Goal: Task Accomplishment & Management: Complete application form

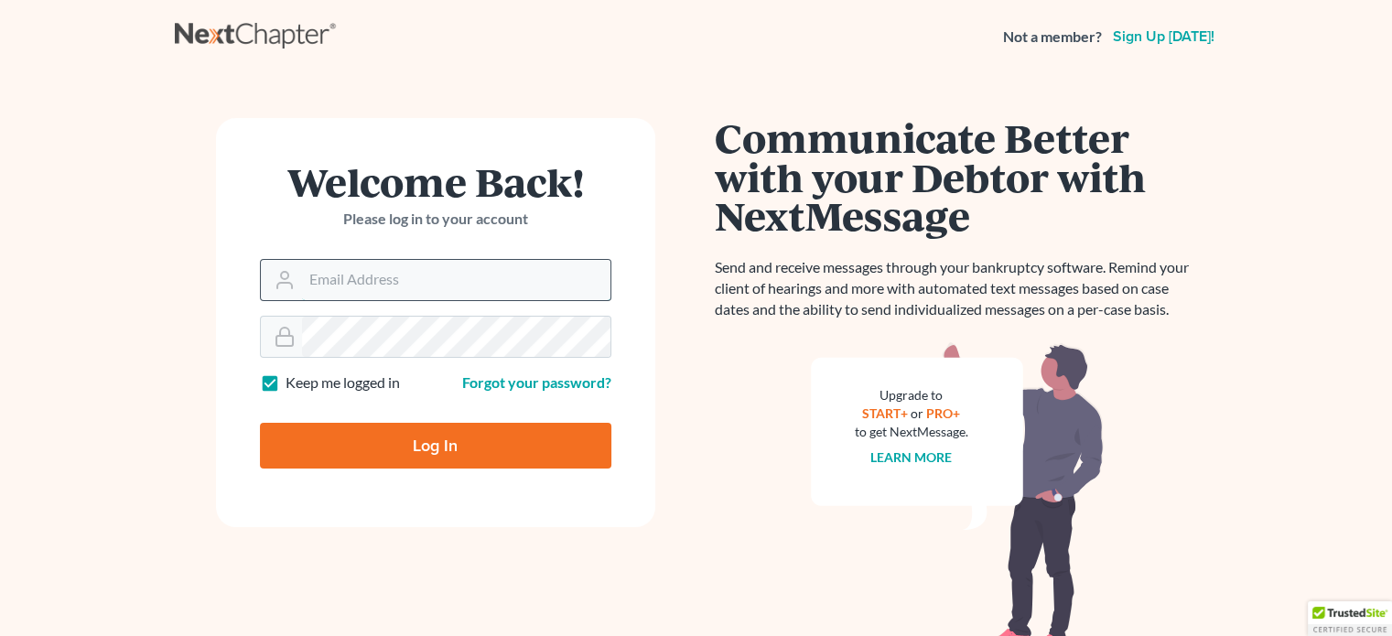
click at [422, 288] on input "Email Address" at bounding box center [456, 280] width 308 height 40
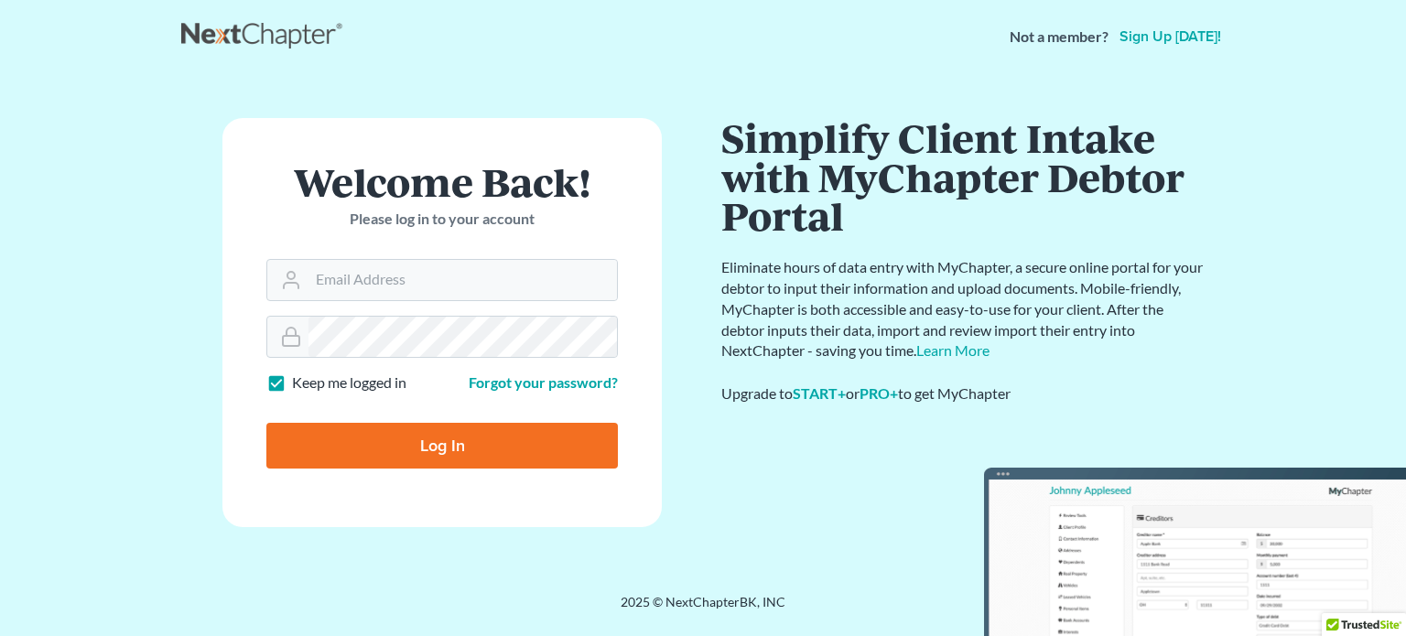
click at [50, 231] on main "Welcome Back! Please log in to your account Email Address Password Keep me logg…" at bounding box center [703, 311] width 1406 height 476
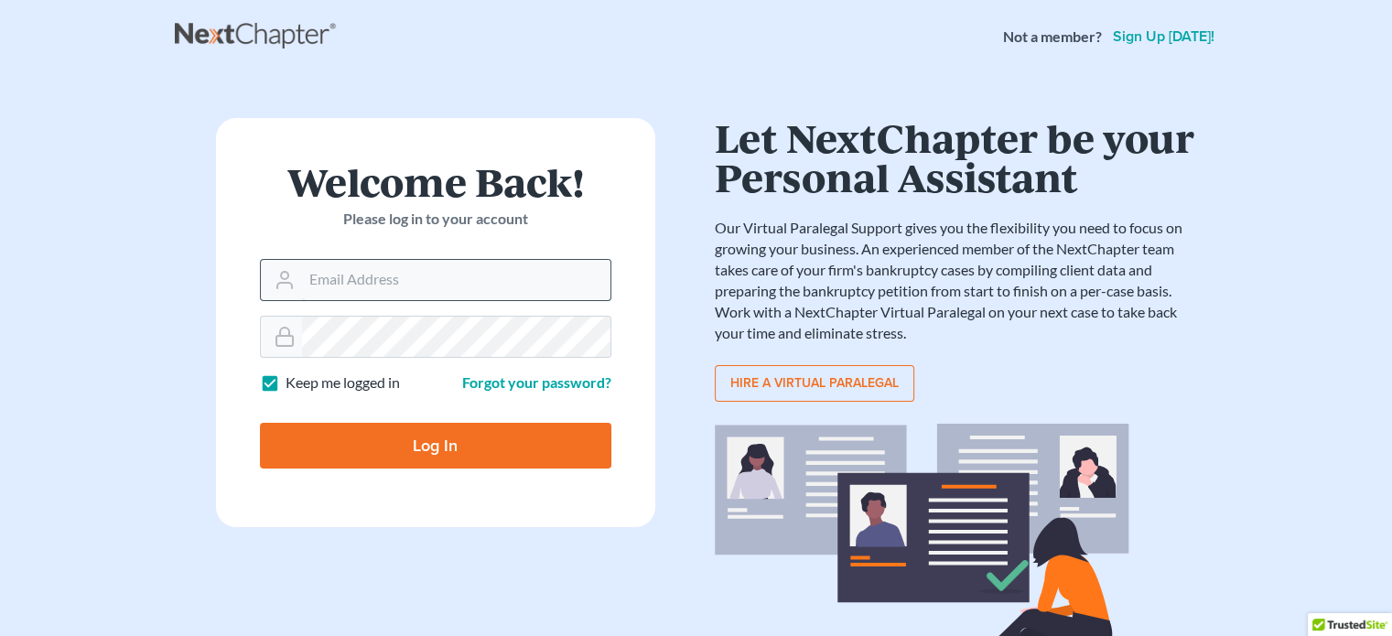
click at [389, 266] on input "Email Address" at bounding box center [456, 280] width 308 height 40
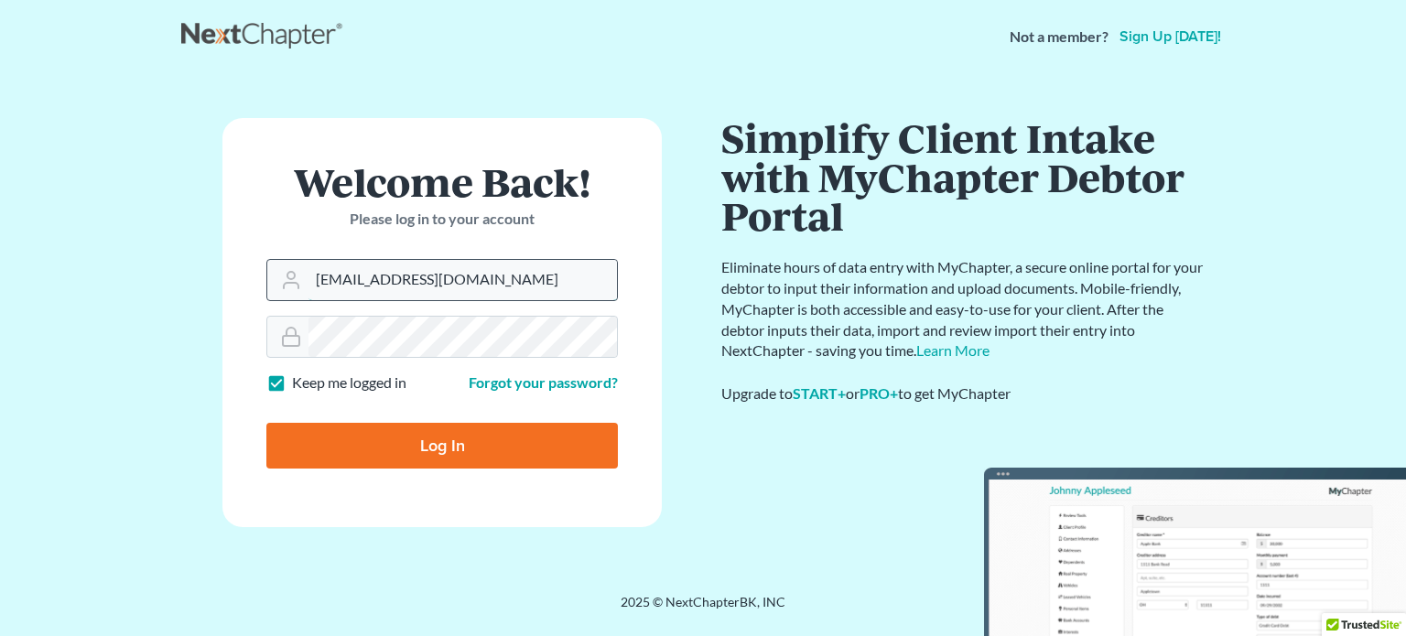
type input "[EMAIL_ADDRESS][DOMAIN_NAME]"
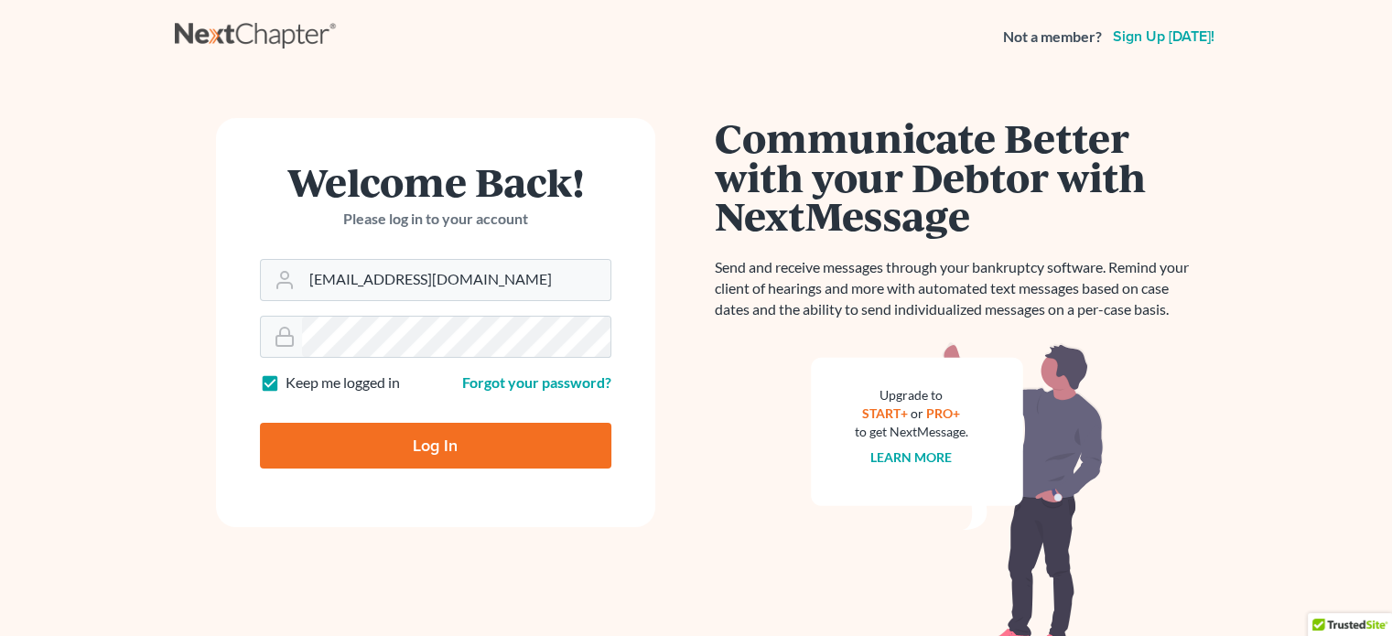
click at [451, 441] on input "Log In" at bounding box center [435, 446] width 351 height 46
type input "Thinking..."
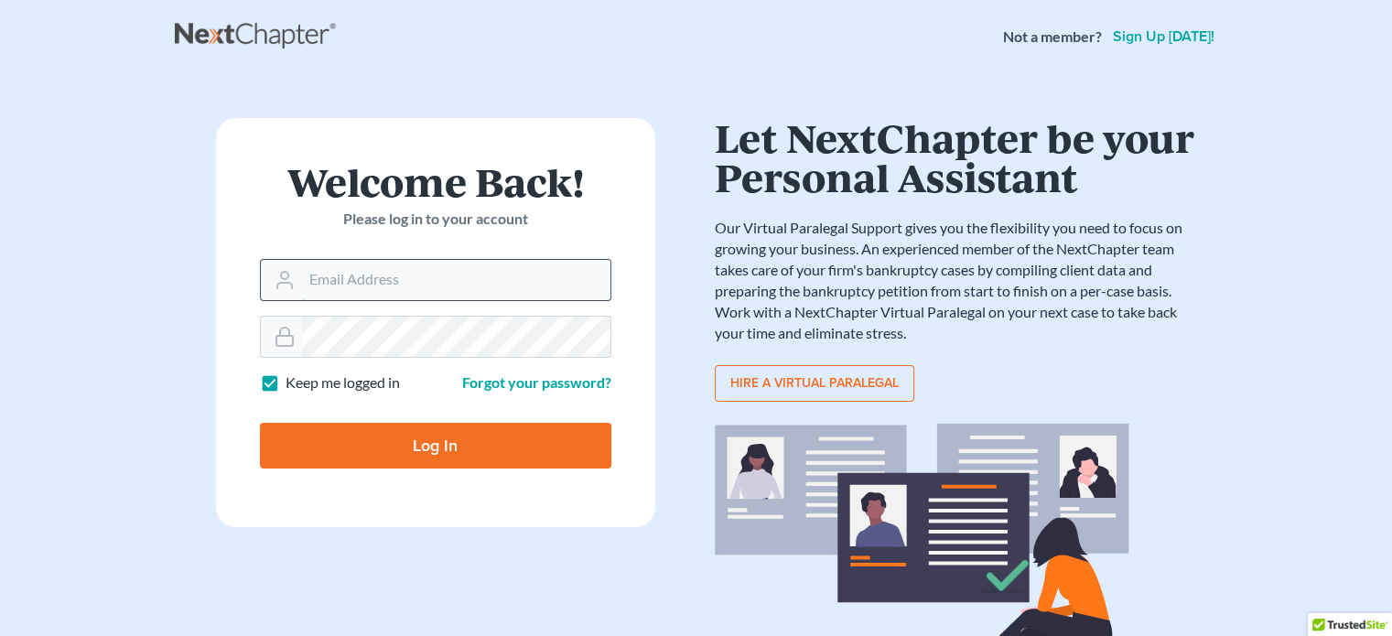
click at [412, 281] on input "Email Address" at bounding box center [456, 280] width 308 height 40
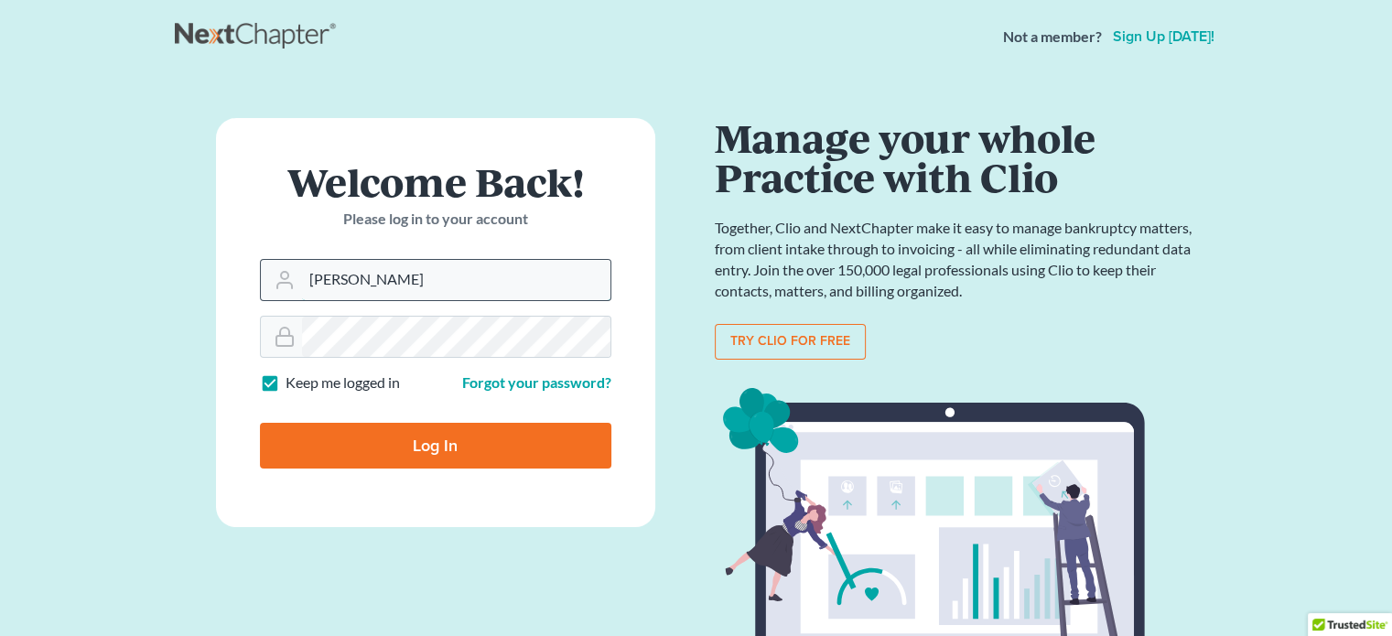
type input "[EMAIL_ADDRESS][DOMAIN_NAME]"
click at [492, 384] on link "Forgot your password?" at bounding box center [536, 381] width 149 height 17
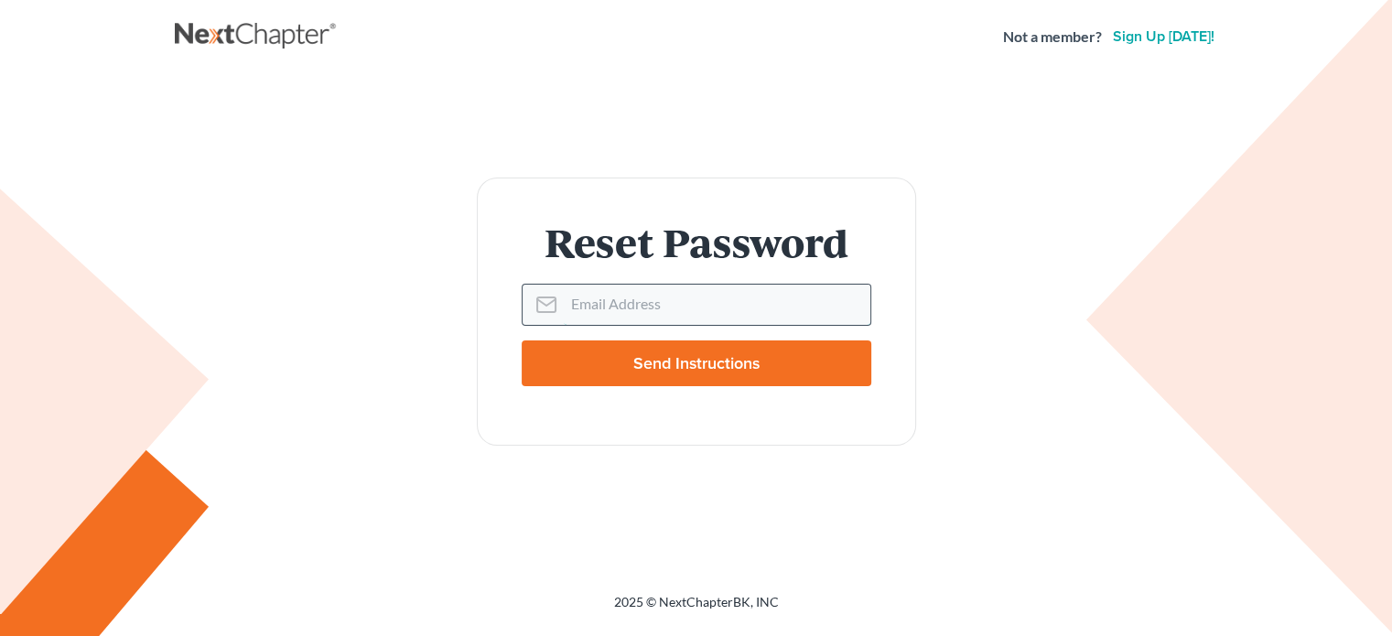
click at [622, 288] on input "Email Address" at bounding box center [717, 305] width 307 height 40
type input "[EMAIL_ADDRESS][DOMAIN_NAME]"
click at [708, 366] on input "Send Instructions" at bounding box center [697, 364] width 350 height 46
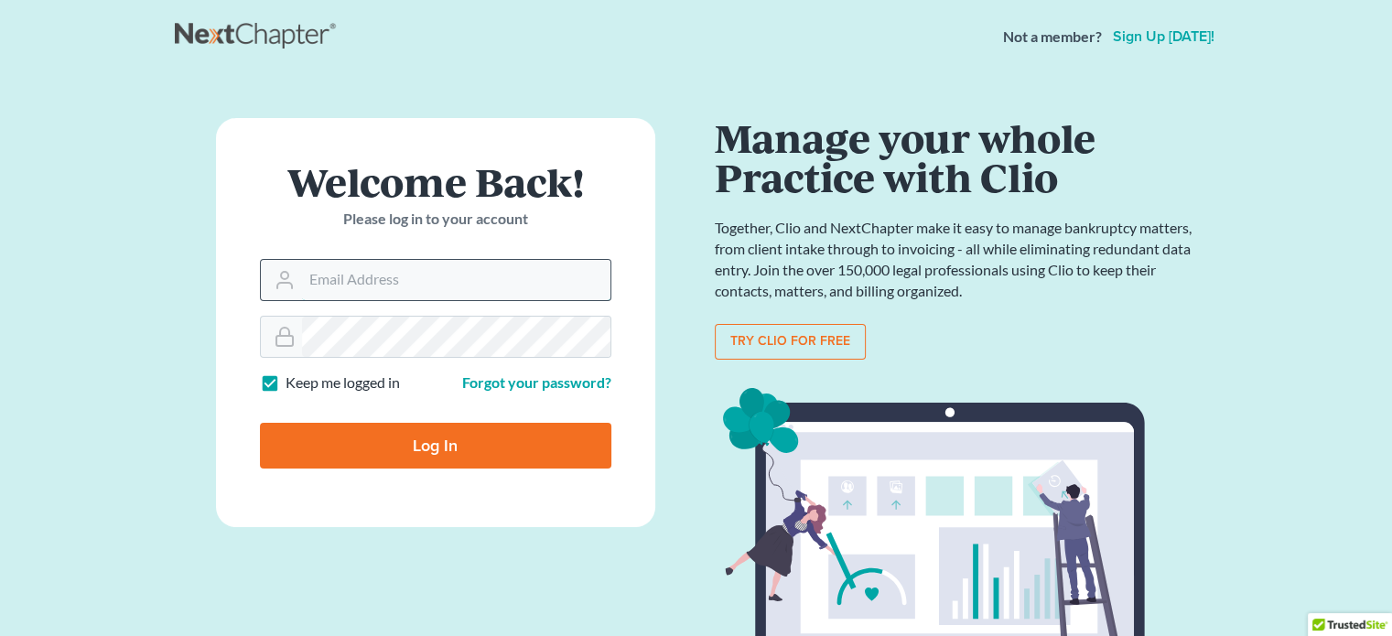
click at [351, 270] on input "Email Address" at bounding box center [456, 280] width 308 height 40
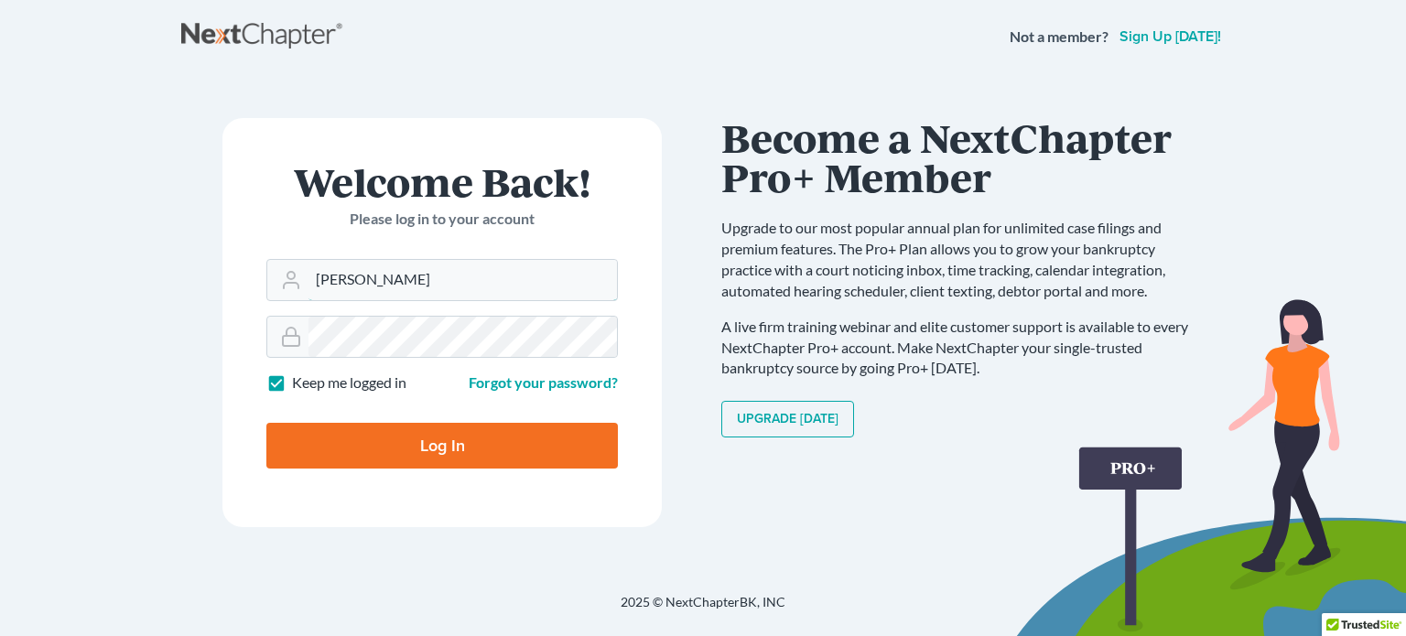
type input "[EMAIL_ADDRESS][DOMAIN_NAME]"
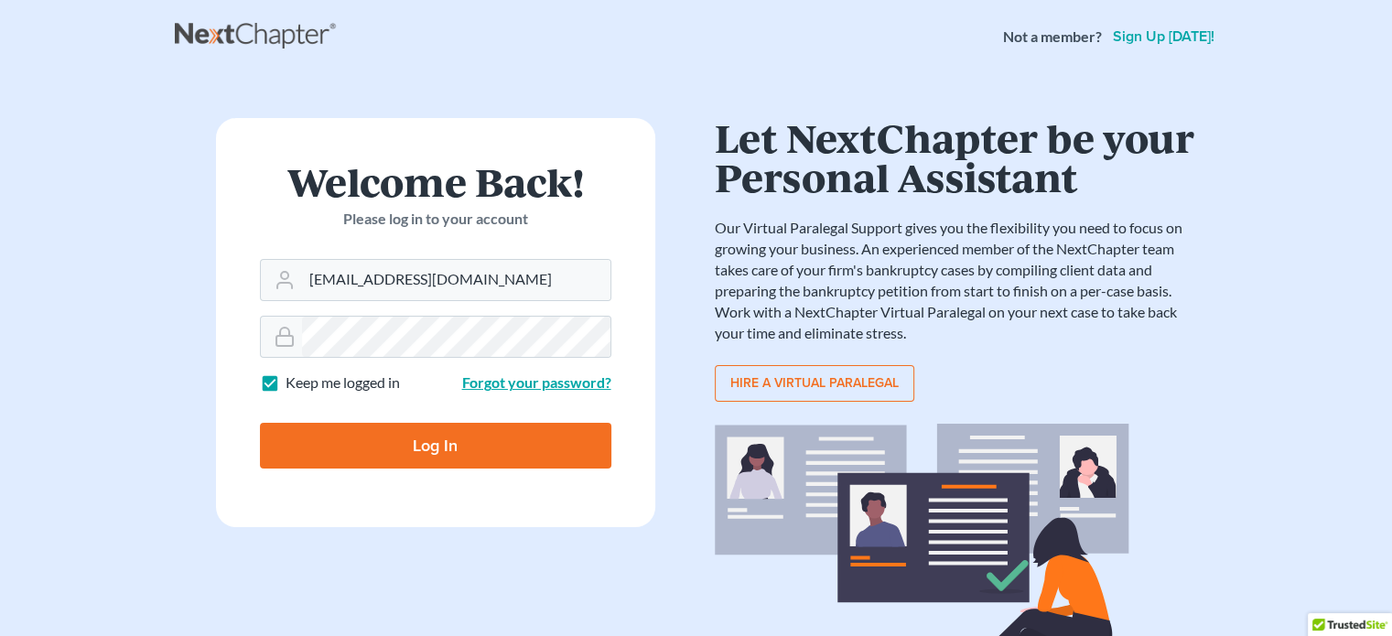
click at [520, 385] on link "Forgot your password?" at bounding box center [536, 381] width 149 height 17
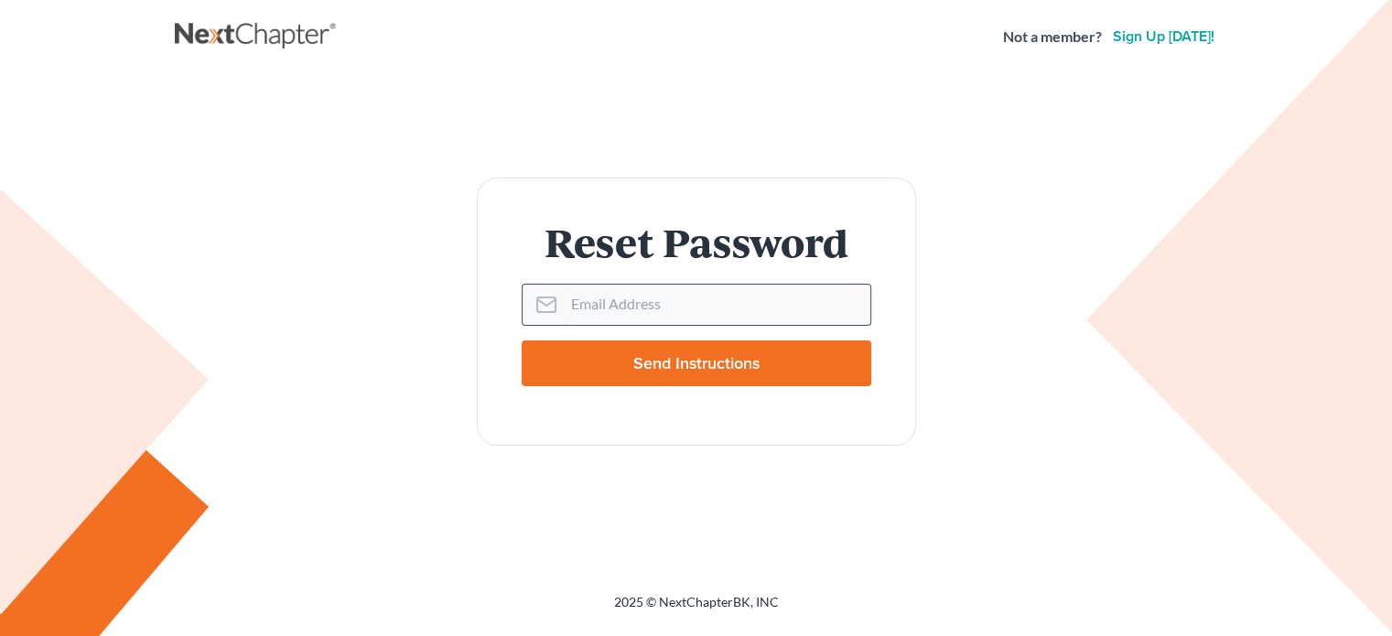
click at [611, 297] on input "Email Address" at bounding box center [717, 305] width 307 height 40
type input "[EMAIL_ADDRESS][DOMAIN_NAME]"
click at [668, 367] on input "Send Instructions" at bounding box center [697, 364] width 350 height 46
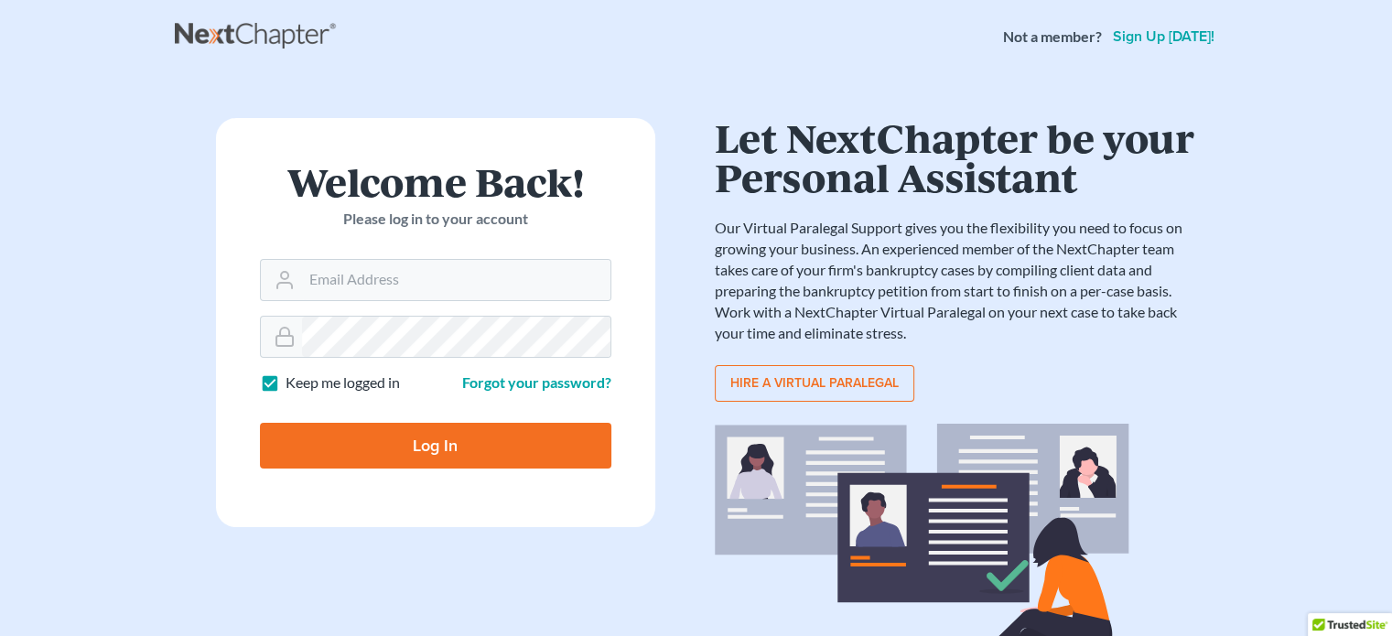
click at [286, 387] on label "Keep me logged in" at bounding box center [343, 383] width 114 height 21
click at [293, 384] on input "Keep me logged in" at bounding box center [299, 379] width 12 height 12
checkbox input "false"
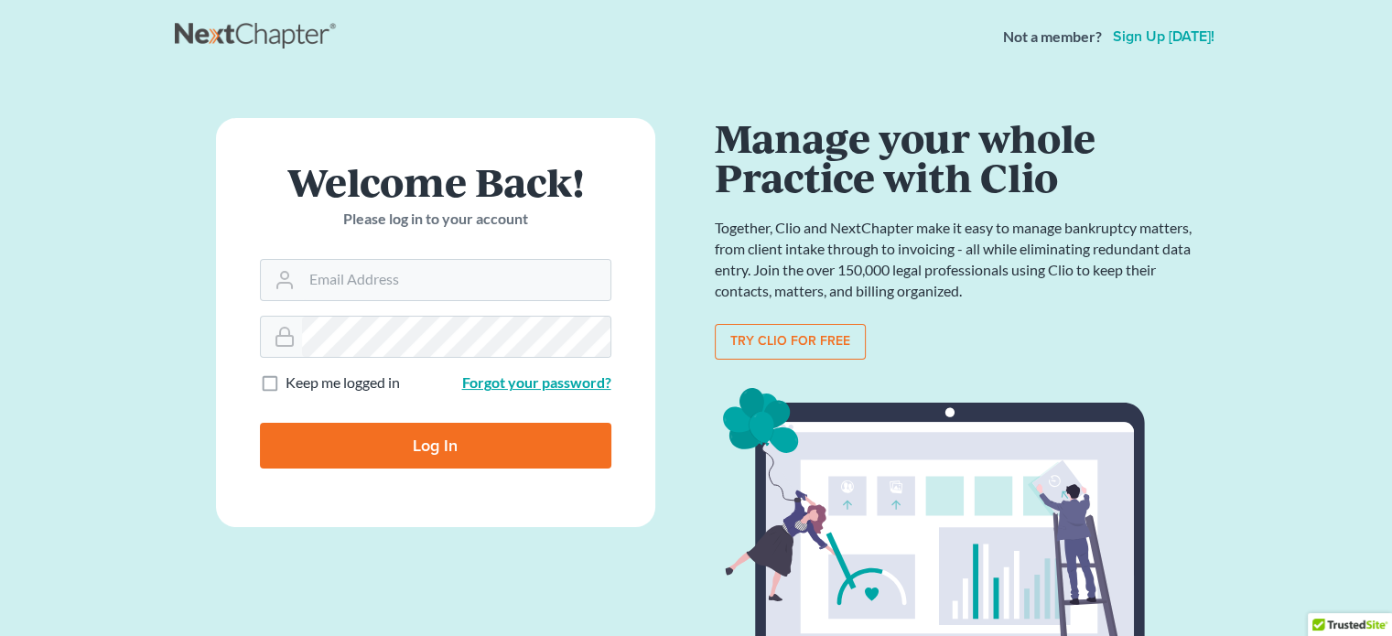
click at [514, 384] on link "Forgot your password?" at bounding box center [536, 381] width 149 height 17
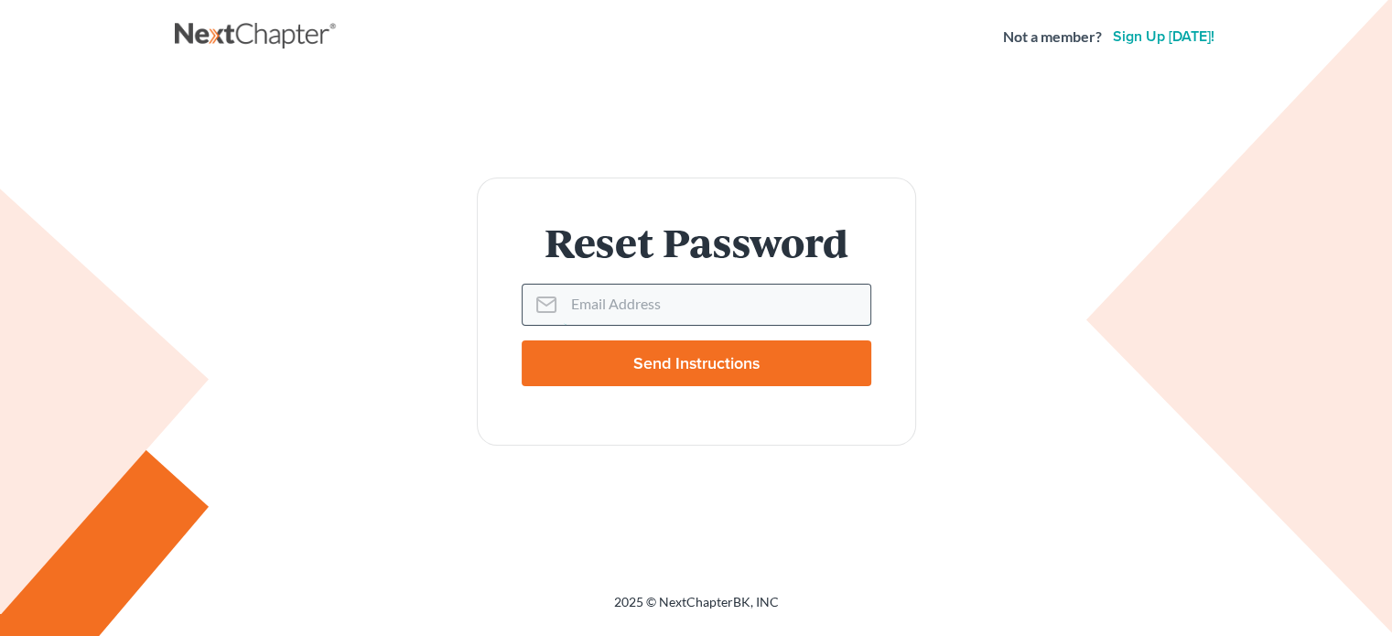
click at [615, 301] on input "Email Address" at bounding box center [717, 305] width 307 height 40
type input "[EMAIL_ADDRESS][DOMAIN_NAME]"
click at [654, 365] on input "Send Instructions" at bounding box center [697, 364] width 350 height 46
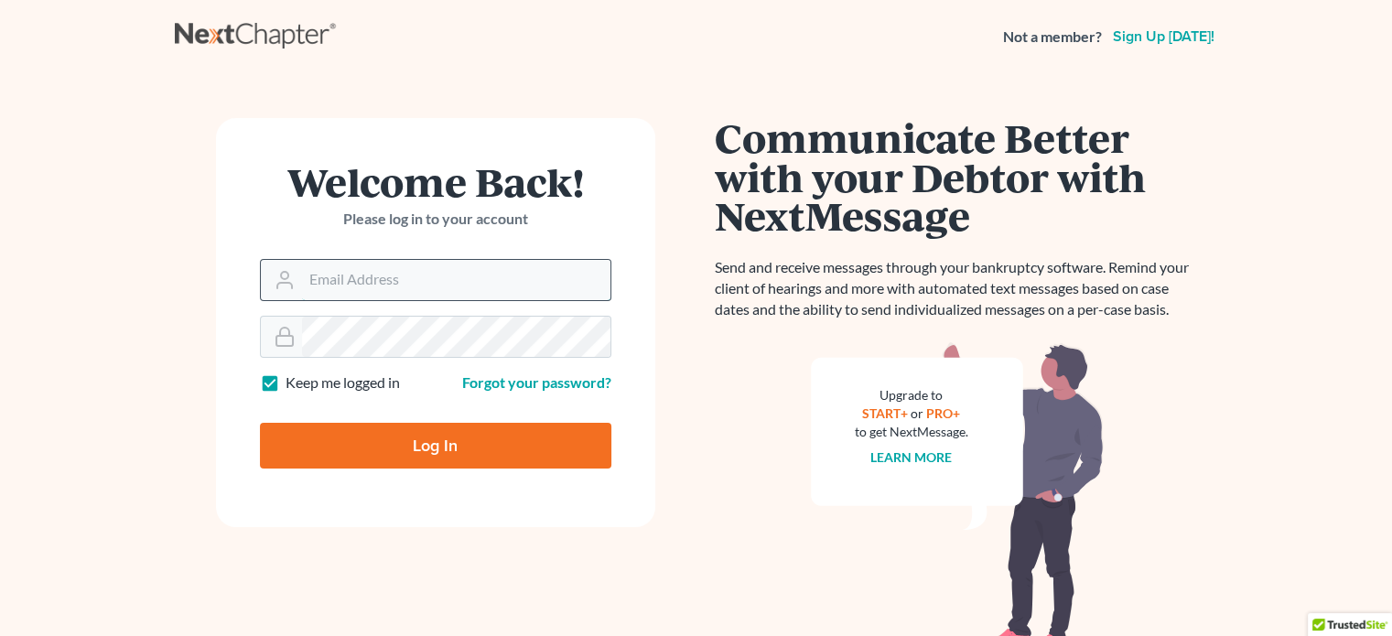
click at [389, 278] on input "Email Address" at bounding box center [456, 280] width 308 height 40
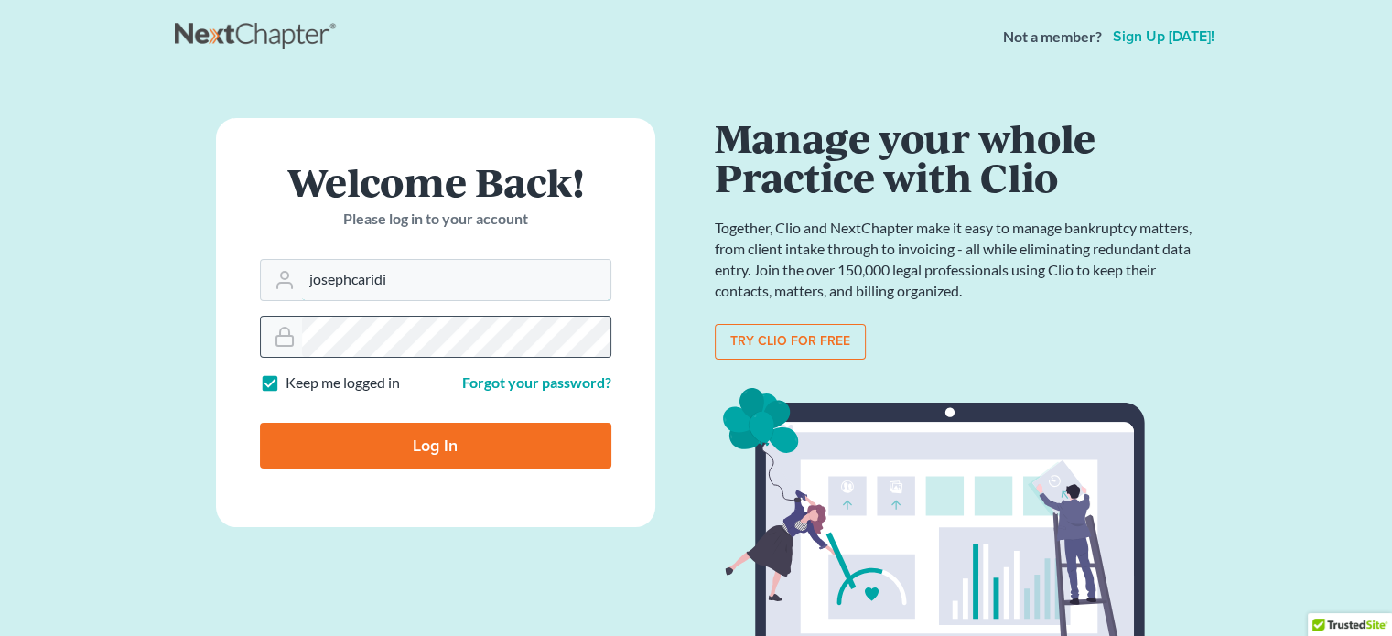
type input "josephcaridi@yahoo.com"
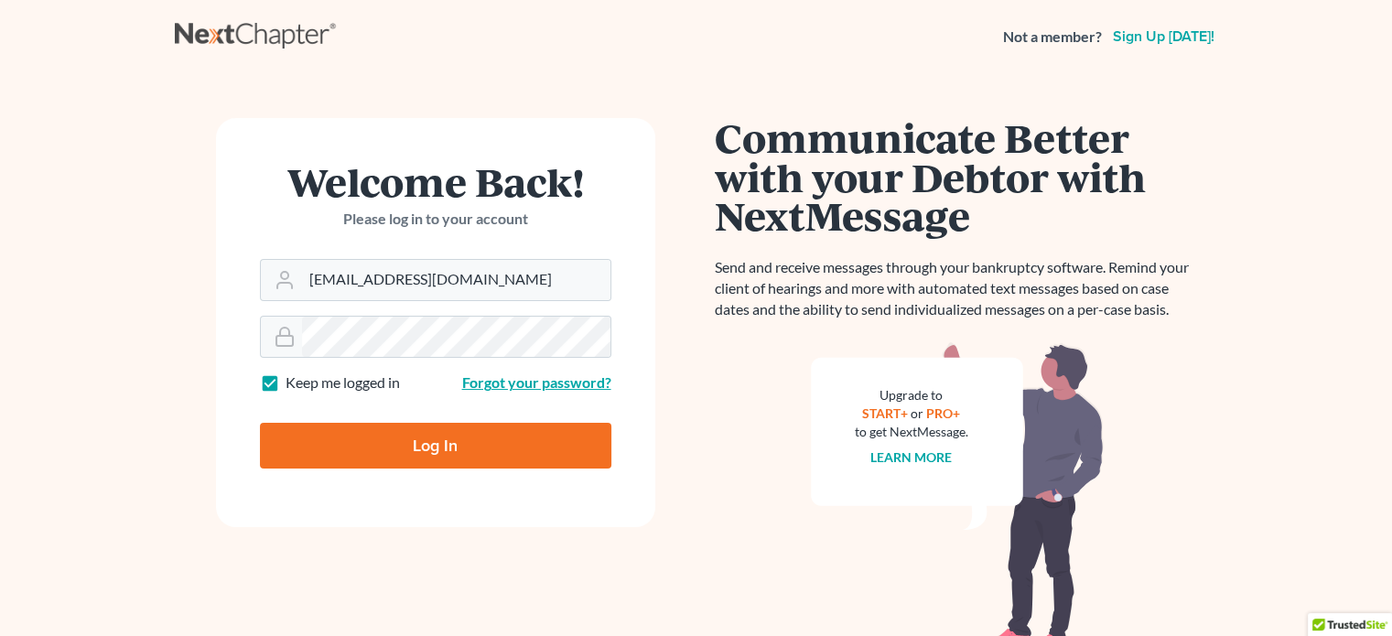
click at [503, 388] on link "Forgot your password?" at bounding box center [536, 381] width 149 height 17
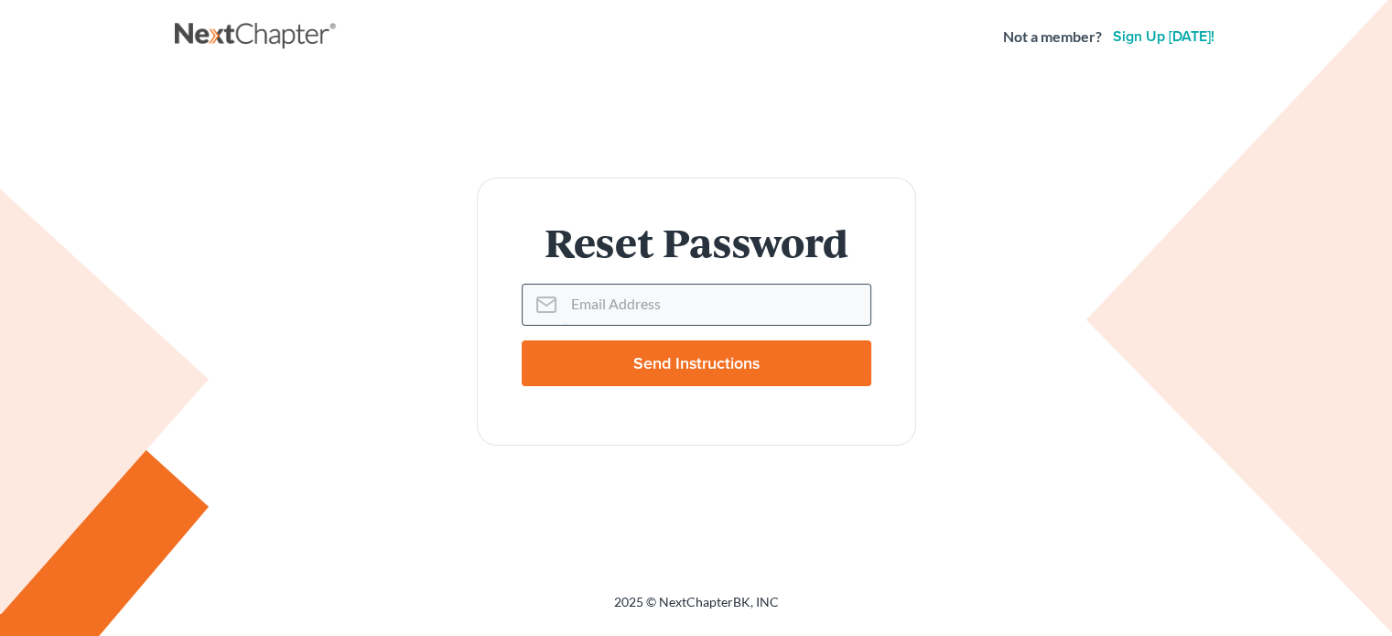
click at [611, 303] on input "Email Address" at bounding box center [717, 305] width 307 height 40
type input "josephcaridi@yahoo.com"
click at [681, 360] on input "Send Instructions" at bounding box center [697, 364] width 350 height 46
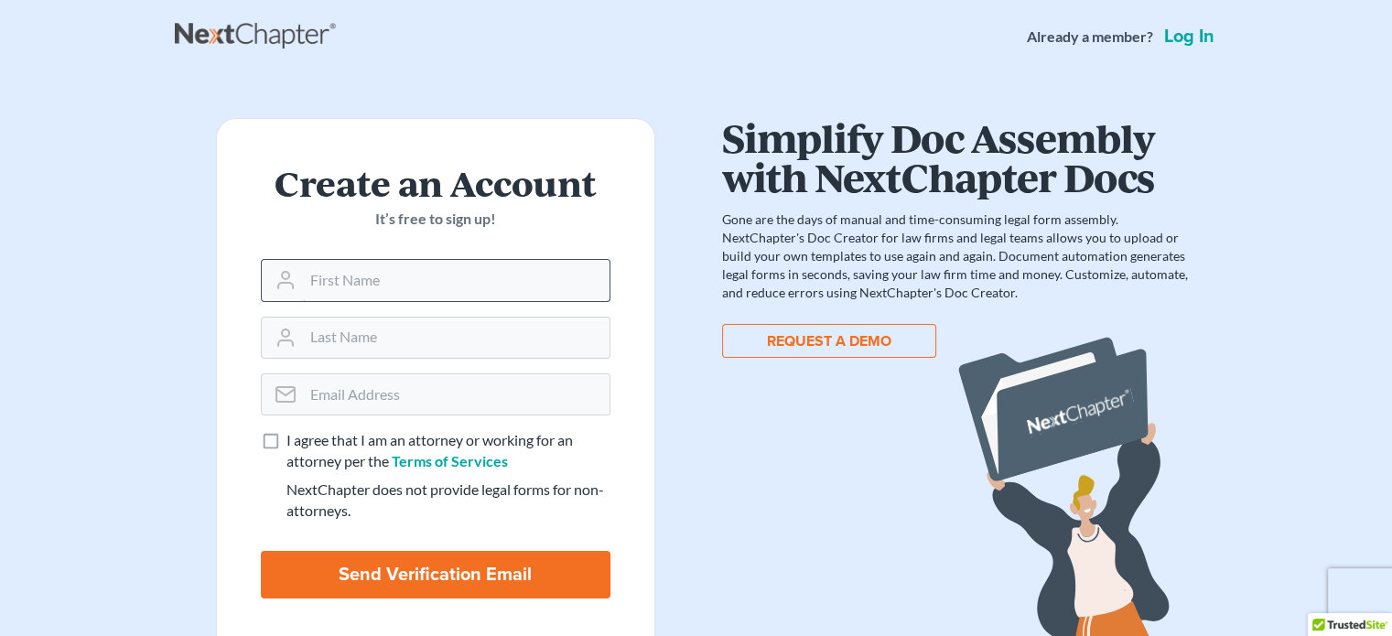
click at [325, 285] on input "text" at bounding box center [456, 280] width 307 height 40
type input "Joseph"
type input "Caridi"
click at [380, 395] on input "email" at bounding box center [456, 394] width 307 height 40
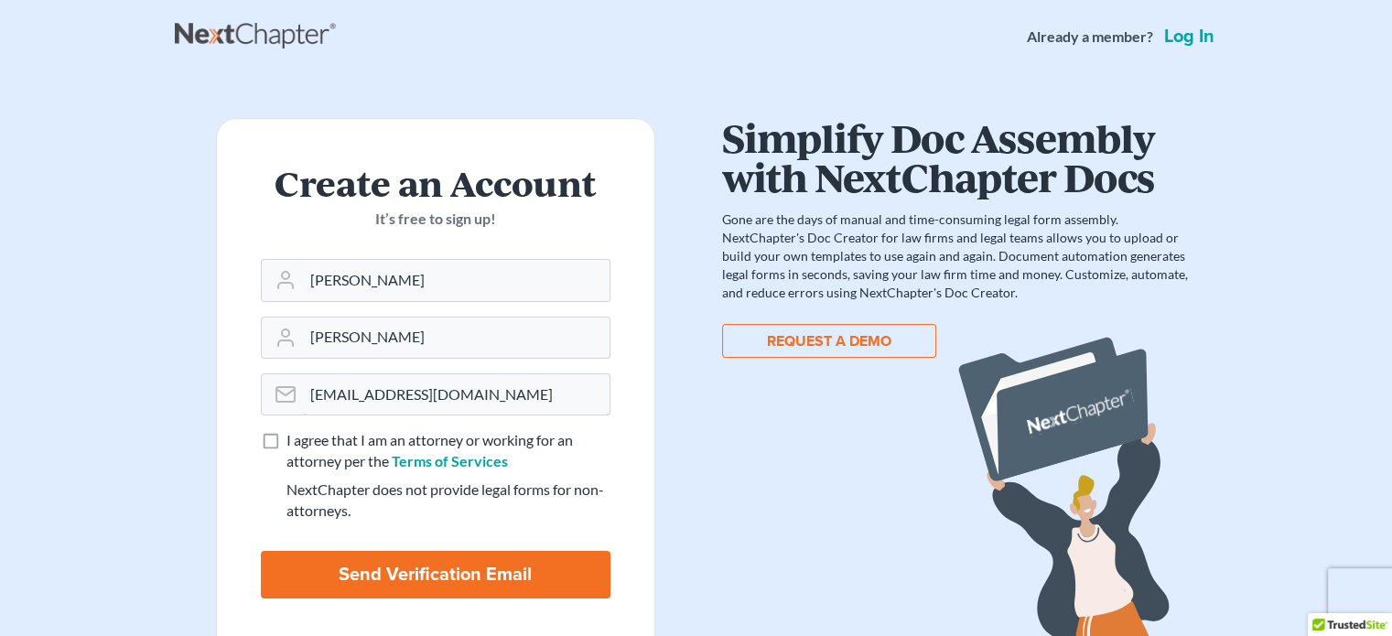
type input "josephcaridi@yahoo.com"
click at [287, 438] on label "I agree that I am an attorney or working for an attorney per the Terms of Servi…" at bounding box center [449, 451] width 324 height 42
click at [294, 438] on input "I agree that I am an attorney or working for an attorney per the Terms of Servi…" at bounding box center [300, 436] width 12 height 12
checkbox input "true"
click at [408, 565] on input "Send Verification Email" at bounding box center [436, 575] width 350 height 48
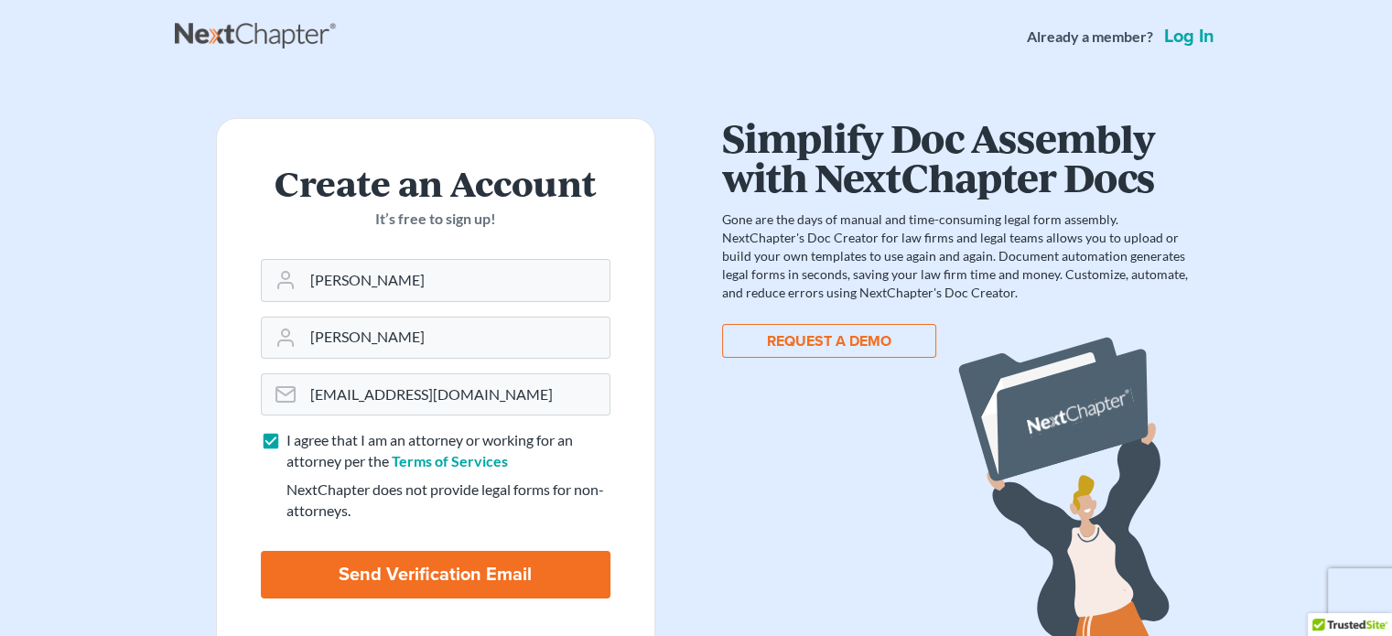
type input "Thinking..."
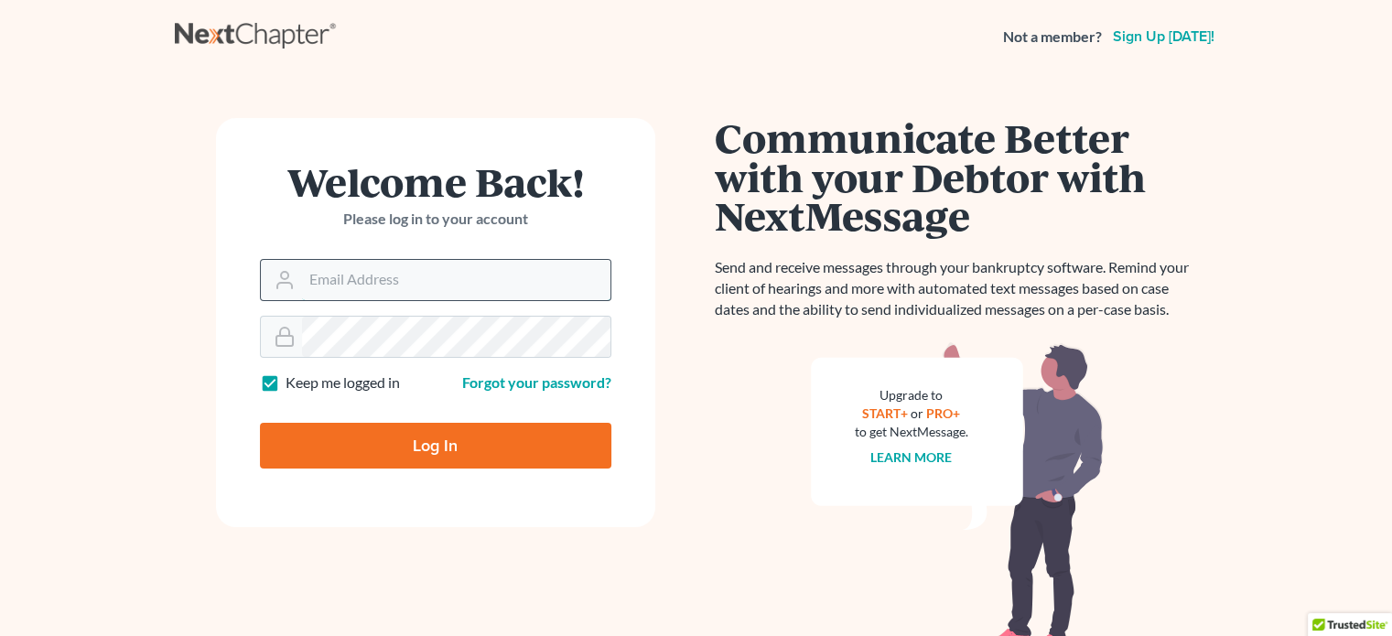
click at [364, 270] on input "Email Address" at bounding box center [456, 280] width 308 height 40
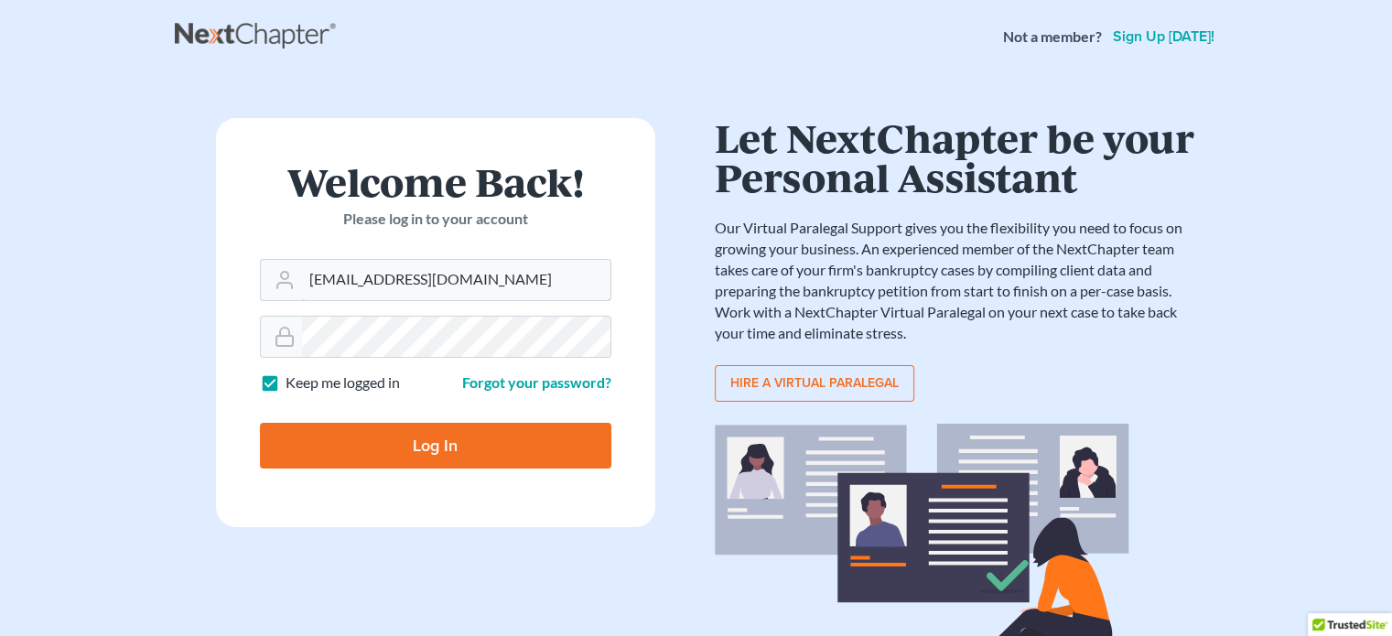
type input "josephcaridi@yahoo.com"
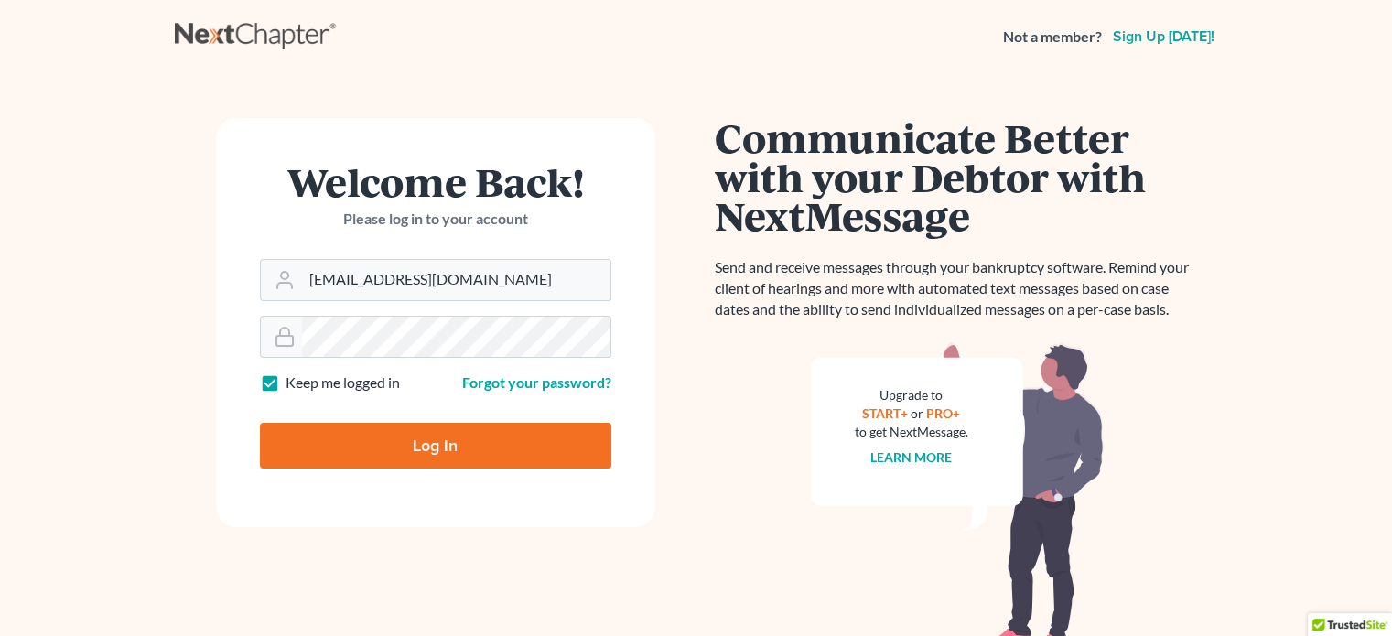
click at [407, 443] on input "Log In" at bounding box center [435, 446] width 351 height 46
type input "Thinking..."
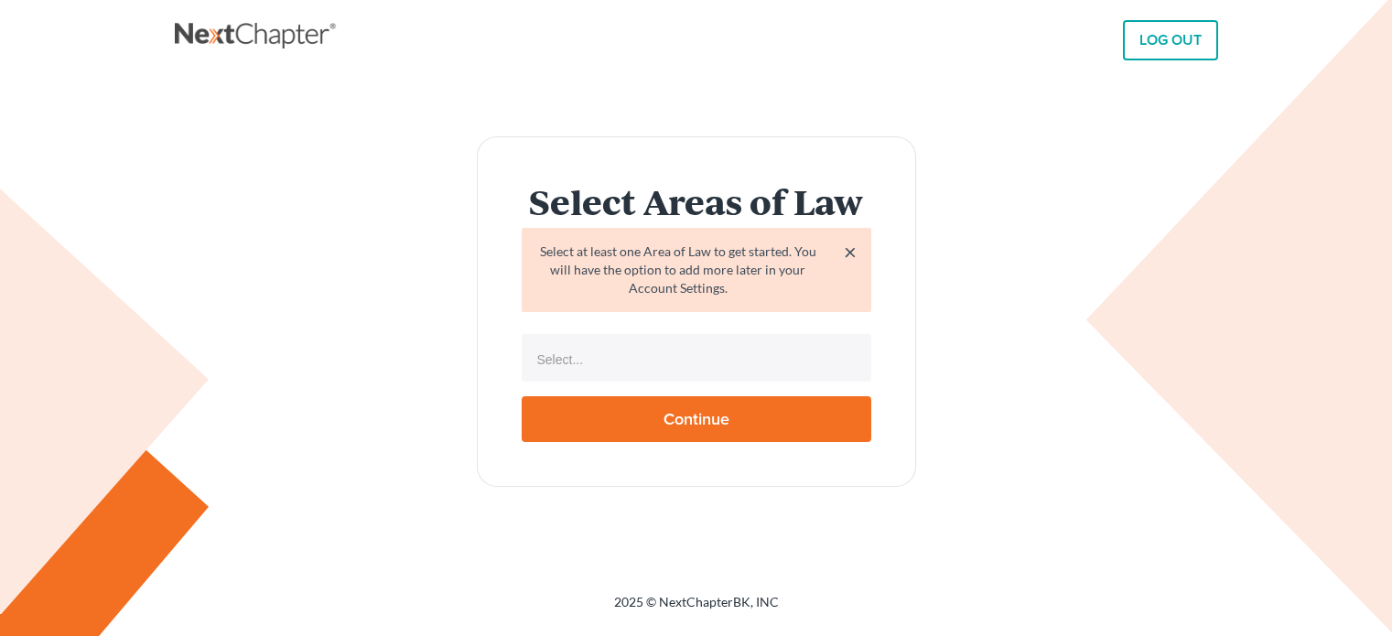
select select
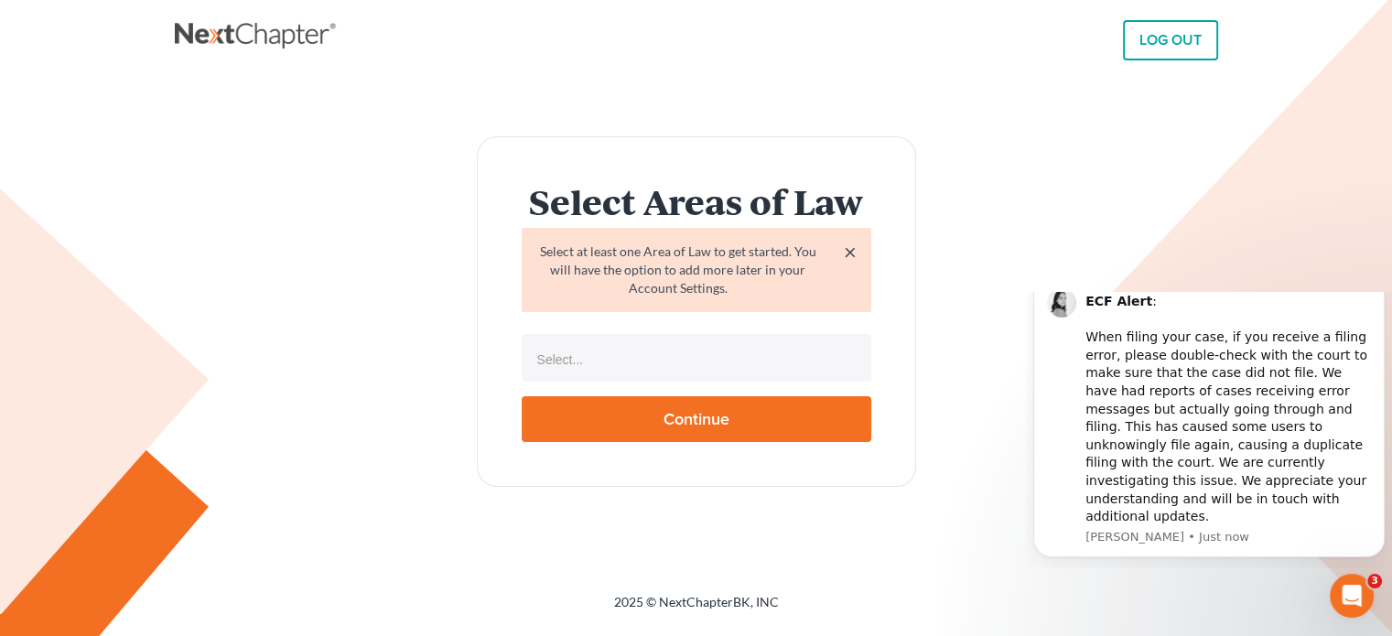
click at [641, 420] on input "Continue" at bounding box center [697, 419] width 350 height 46
type input "Thinking..."
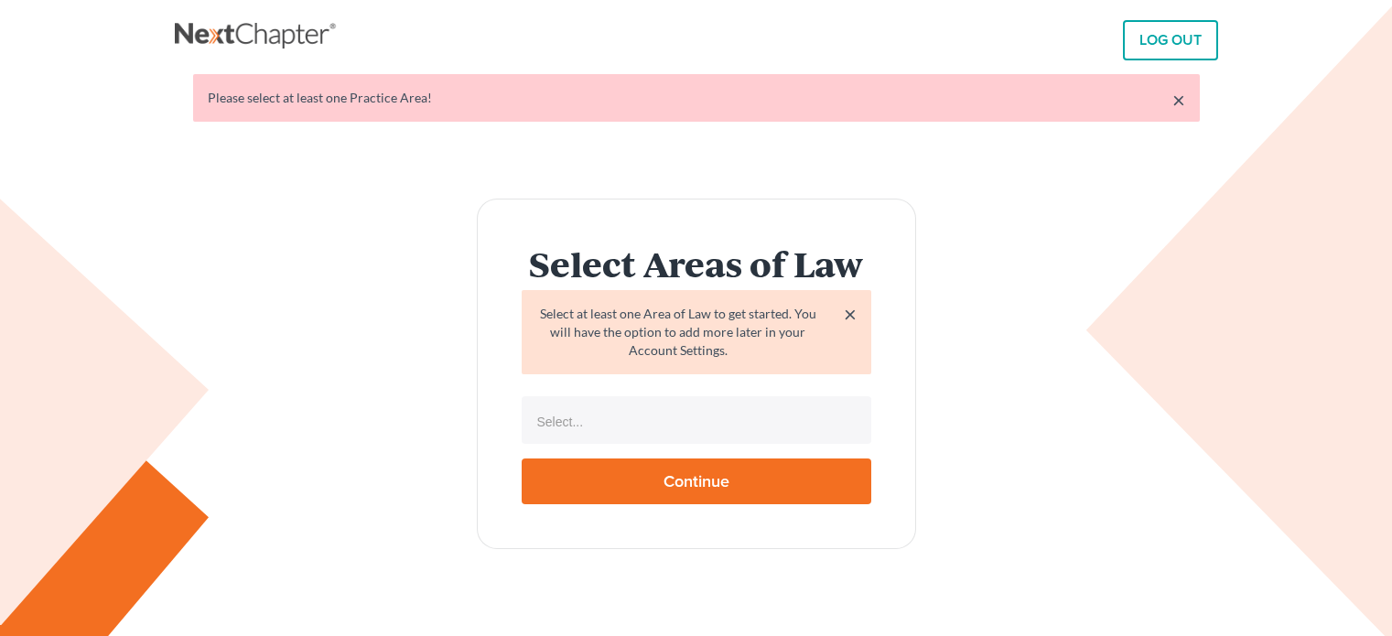
select select
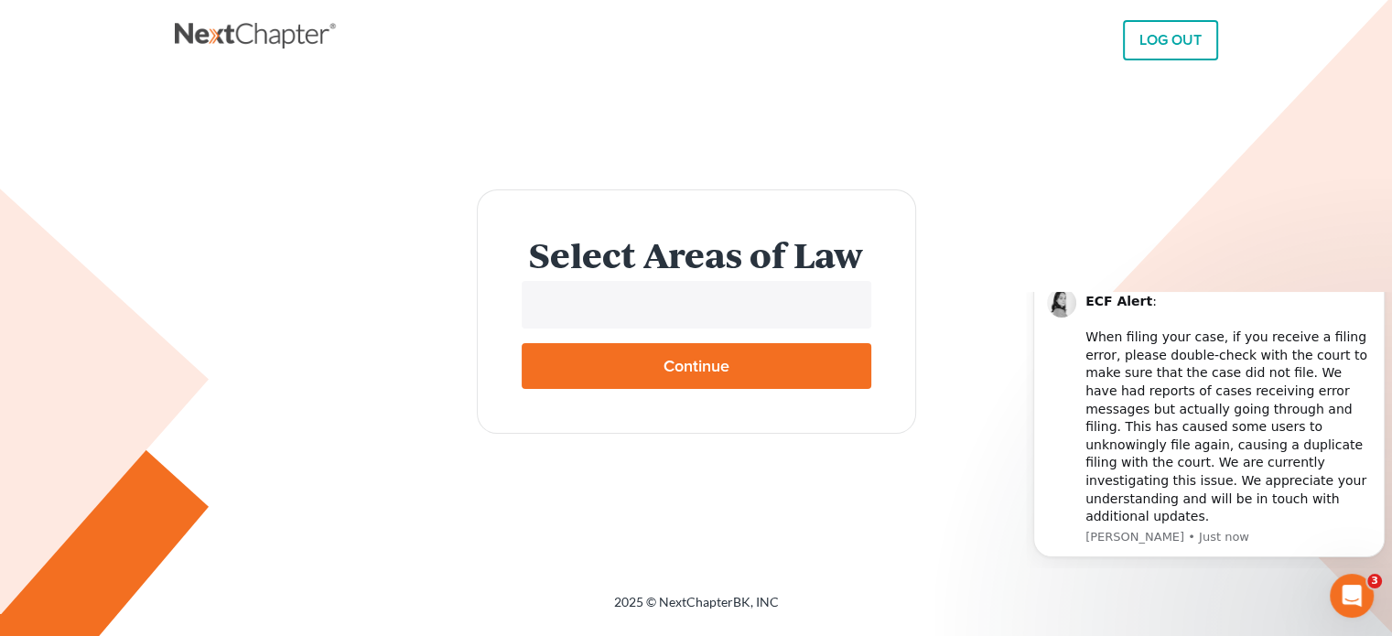
click at [610, 304] on input "text" at bounding box center [695, 306] width 324 height 27
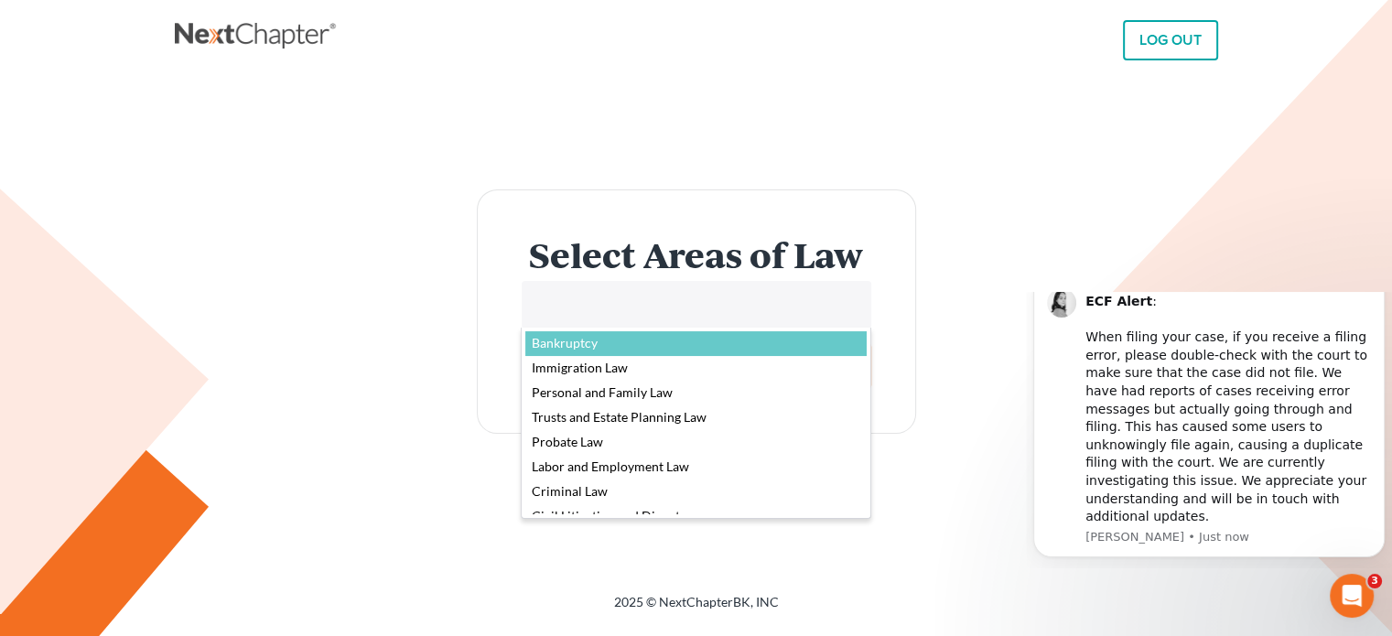
select select "4556"
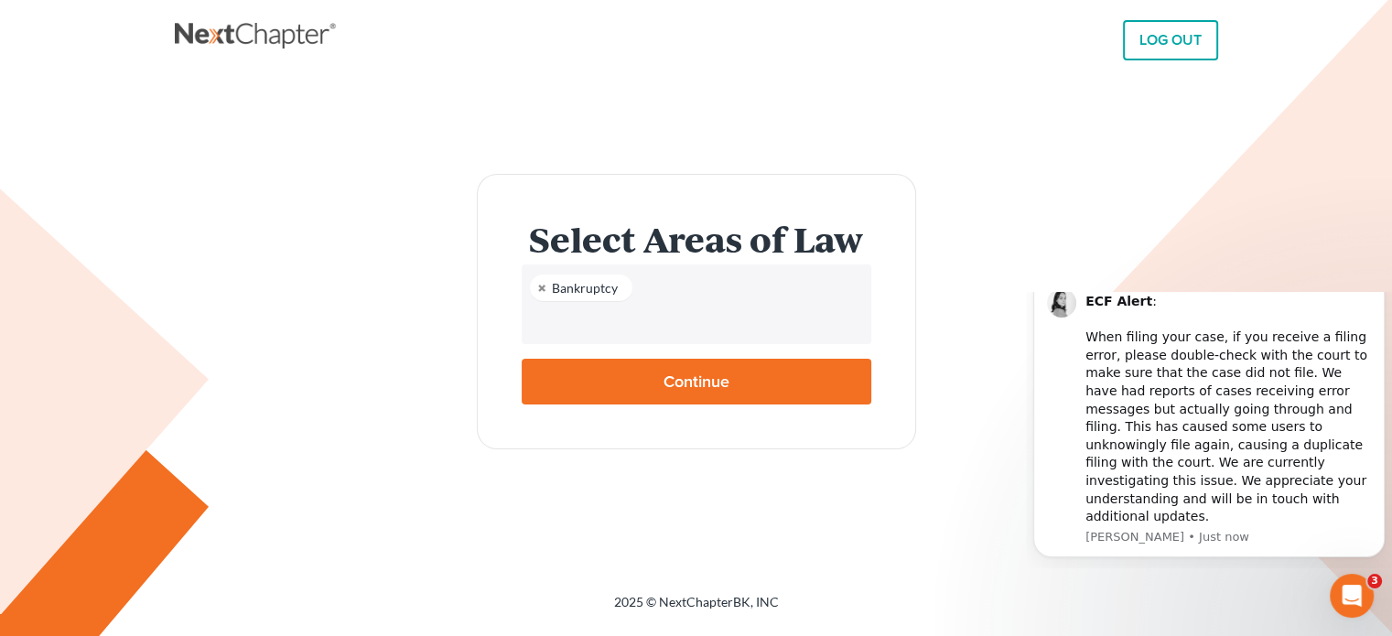
click at [592, 322] on input "text" at bounding box center [695, 321] width 324 height 27
click at [646, 287] on link at bounding box center [649, 288] width 11 height 12
click at [641, 382] on input "Continue" at bounding box center [697, 382] width 350 height 46
type input "Thinking..."
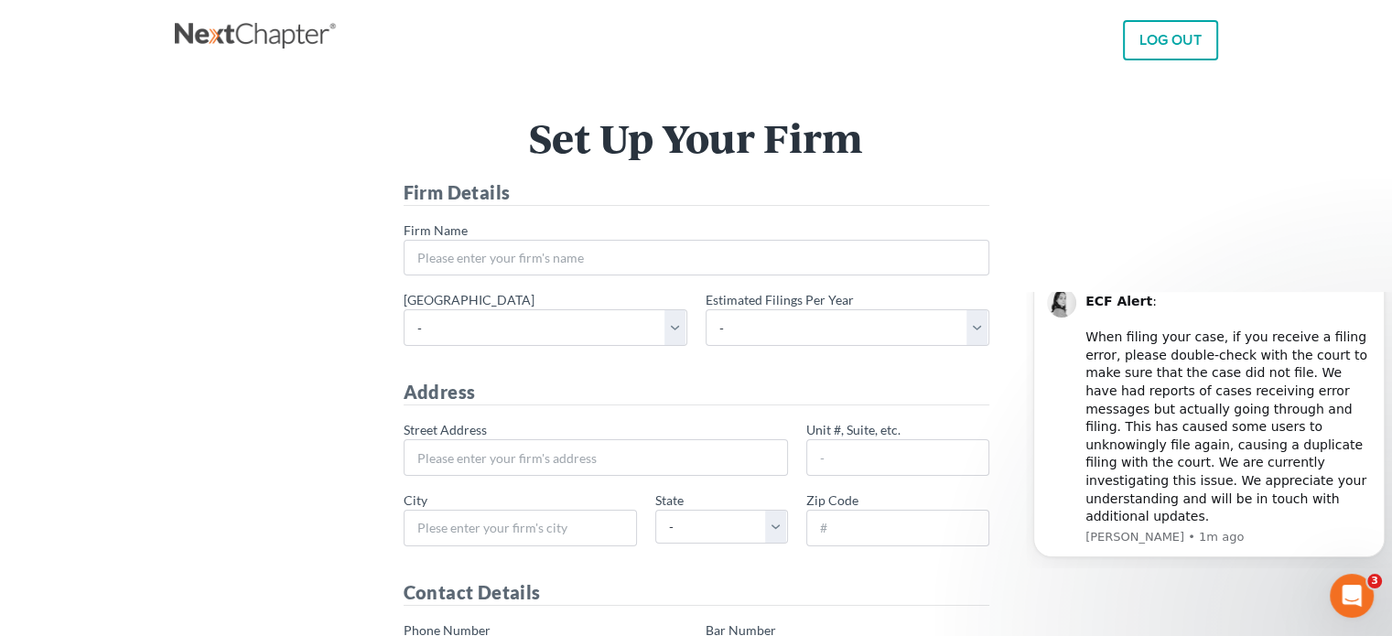
click at [1161, 41] on link "LOG OUT" at bounding box center [1170, 40] width 95 height 40
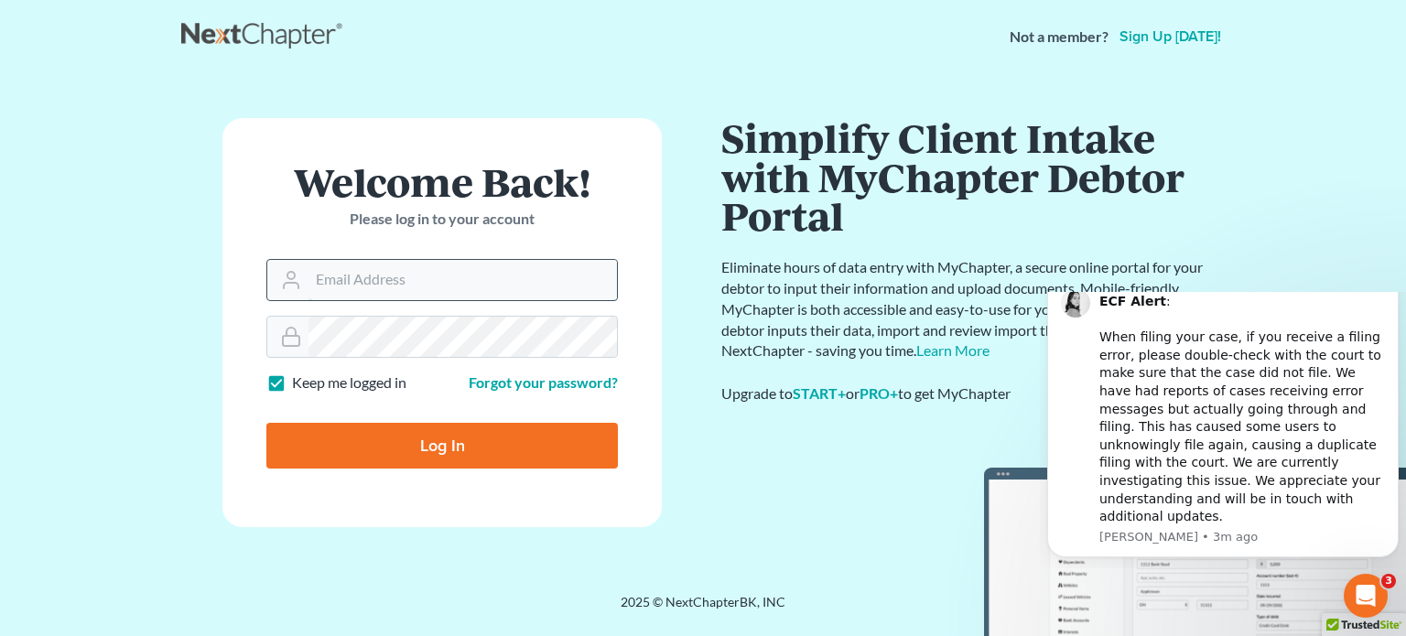
click at [473, 283] on input "Email Address" at bounding box center [462, 280] width 308 height 40
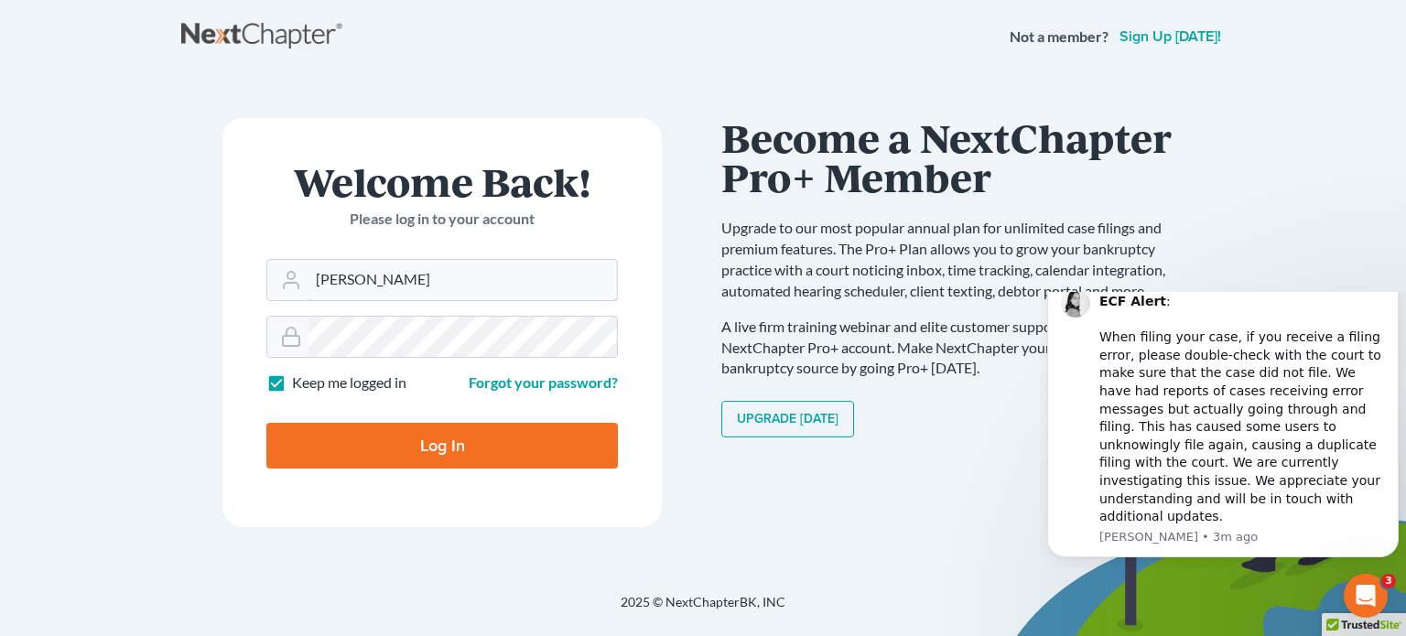
type input "[PERSON_NAME]"
